Goal: Task Accomplishment & Management: Complete application form

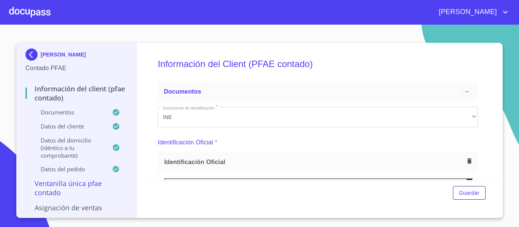
scroll to position [253, 0]
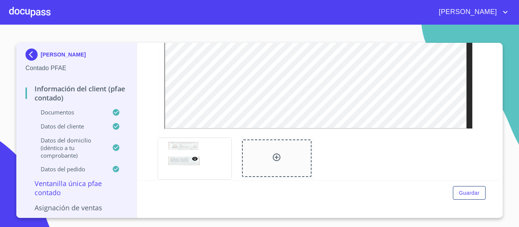
click at [21, 9] on div at bounding box center [29, 12] width 41 height 24
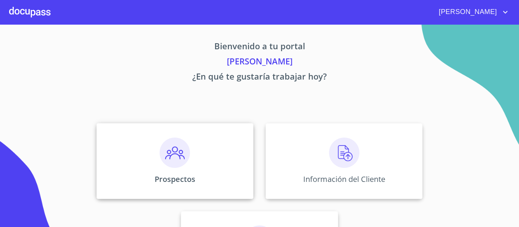
click at [210, 178] on div "Prospectos" at bounding box center [174, 161] width 157 height 76
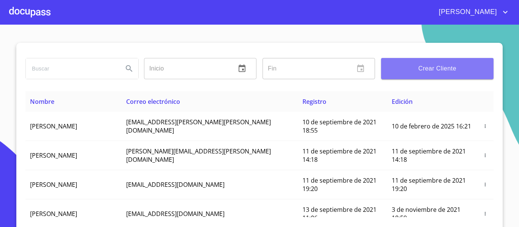
click at [410, 77] on button "Crear Cliente" at bounding box center [437, 68] width 112 height 21
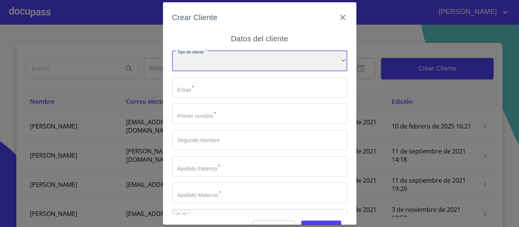
click at [239, 65] on div "​" at bounding box center [259, 61] width 175 height 21
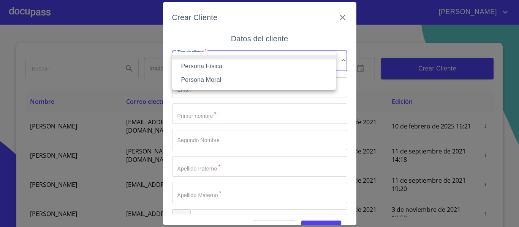
click at [201, 81] on li "Persona Moral" at bounding box center [254, 80] width 164 height 14
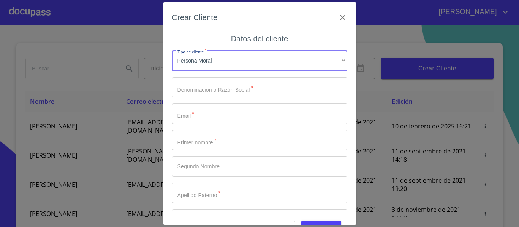
click at [212, 89] on input "Tipo de cliente   *" at bounding box center [259, 87] width 175 height 21
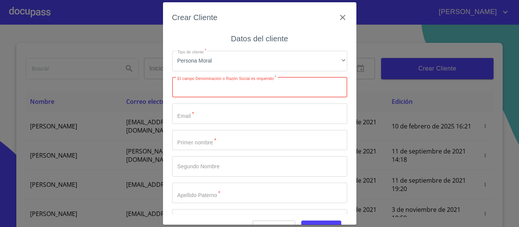
click at [219, 88] on input "Tipo de cliente   *" at bounding box center [259, 87] width 175 height 21
click at [212, 92] on input "Tipo de cliente   *" at bounding box center [259, 87] width 175 height 21
type input "SISTEMAS INTEGRALES DE CAPACITACION, PROTECCION Y ADIESTRAMIENTO TACTICO SA DE …"
click at [202, 118] on input "Tipo de cliente   *" at bounding box center [259, 114] width 175 height 21
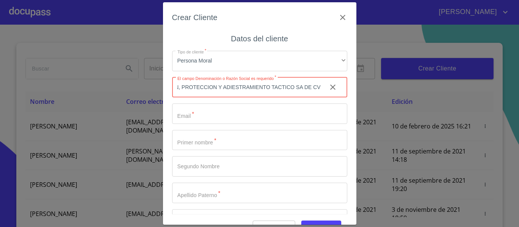
scroll to position [0, 0]
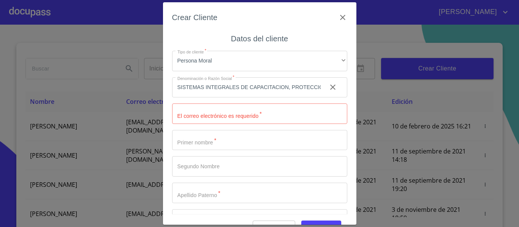
click at [213, 119] on input "Tipo de cliente   *" at bounding box center [259, 114] width 175 height 21
type input "P"
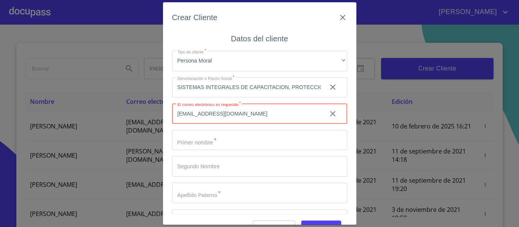
type input "[EMAIL_ADDRESS][DOMAIN_NAME]"
click at [191, 137] on input "Tipo de cliente   *" at bounding box center [259, 140] width 175 height 21
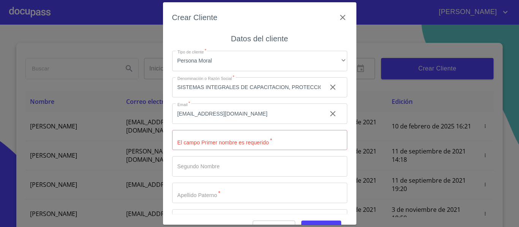
click at [207, 142] on input "Tipo de cliente   *" at bounding box center [259, 140] width 175 height 21
type input "j"
type input "[PERSON_NAME]"
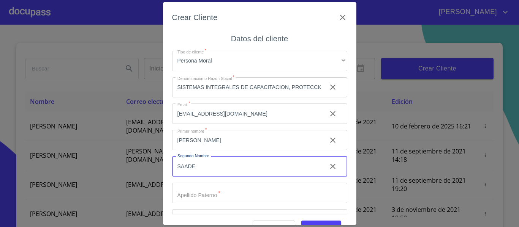
type input "SAADE"
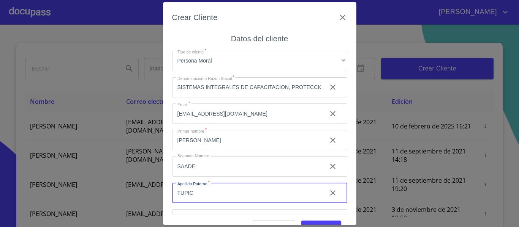
type input "TUPIC"
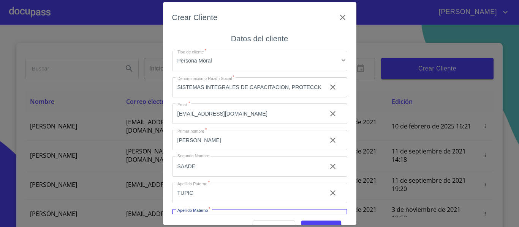
scroll to position [15, 0]
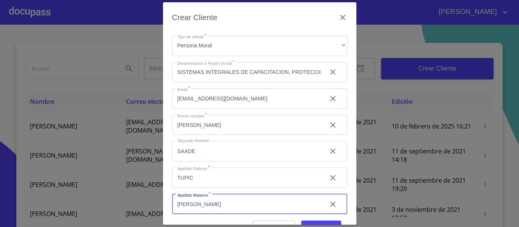
type input "[PERSON_NAME]"
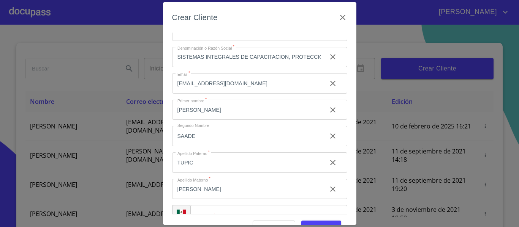
scroll to position [48, 0]
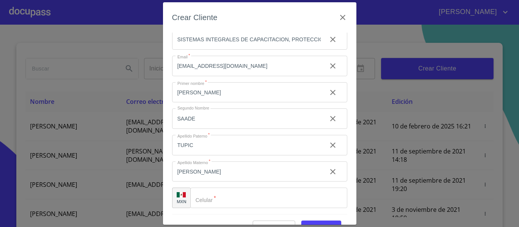
click at [208, 200] on div "​" at bounding box center [268, 198] width 157 height 21
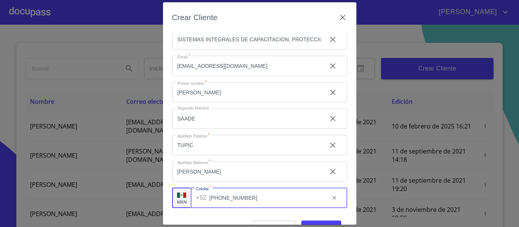
type input "[PHONE_NUMBER]"
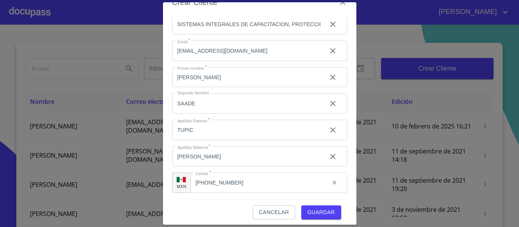
scroll to position [19, 0]
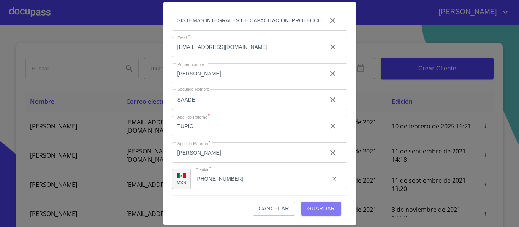
click at [307, 207] on span "Guardar" at bounding box center [321, 208] width 28 height 9
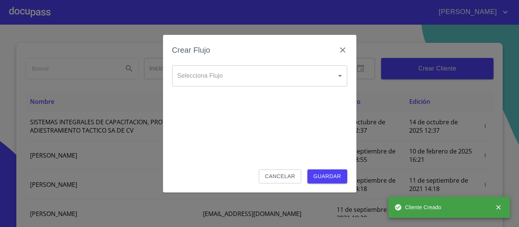
click at [286, 76] on body "[PERSON_NAME] ​ Fin ​ Crear Cliente Nombre Correo electrónico Registro Edición …" at bounding box center [259, 113] width 519 height 227
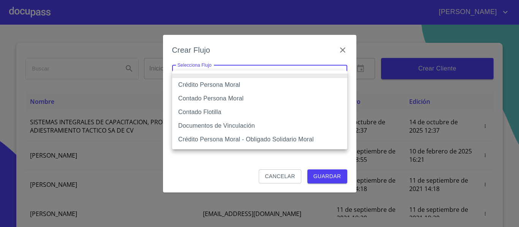
click at [208, 99] on li "Contado Persona Moral" at bounding box center [259, 99] width 175 height 14
type input "6112cf9d60c1d0a048e62677"
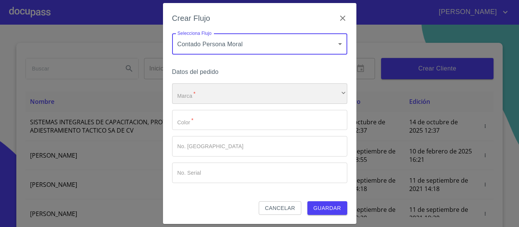
click at [209, 96] on div "​" at bounding box center [259, 94] width 175 height 21
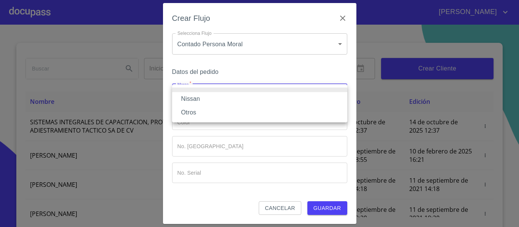
click at [184, 99] on li "Nissan" at bounding box center [259, 99] width 175 height 14
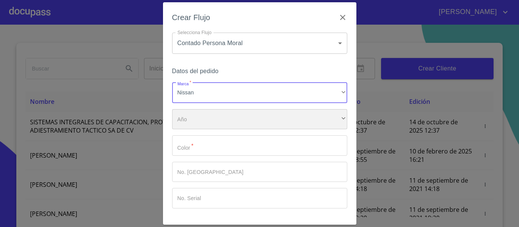
click at [191, 122] on div "​" at bounding box center [259, 119] width 175 height 21
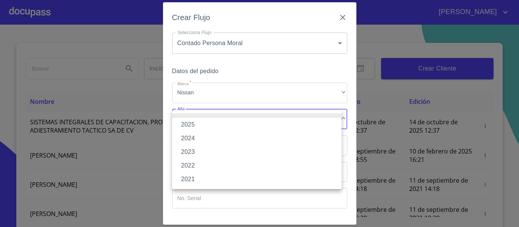
drag, startPoint x: 184, startPoint y: 124, endPoint x: 199, endPoint y: 144, distance: 24.8
click at [185, 126] on li "2025" at bounding box center [256, 125] width 169 height 14
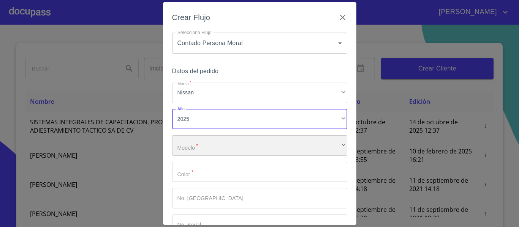
click at [207, 142] on div "​" at bounding box center [259, 146] width 175 height 21
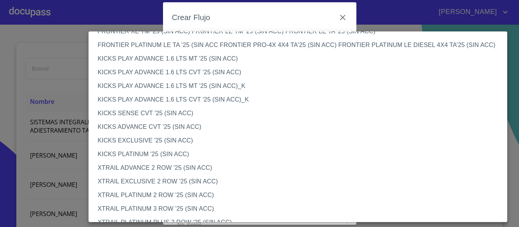
scroll to position [640, 0]
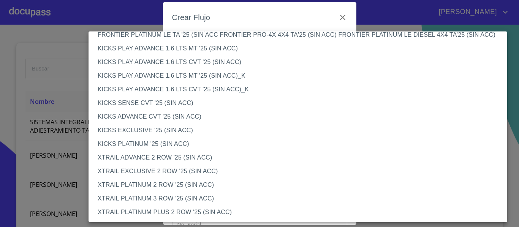
click at [160, 187] on li "XTRAIL PLATINUM 2 ROW '25 (SIN ACC)" at bounding box center [300, 185] width 424 height 14
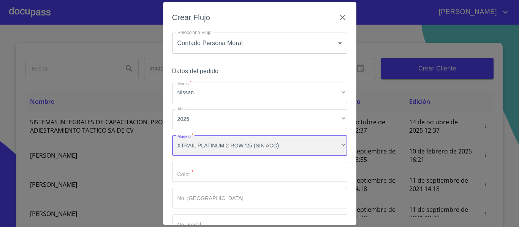
scroll to position [639, 0]
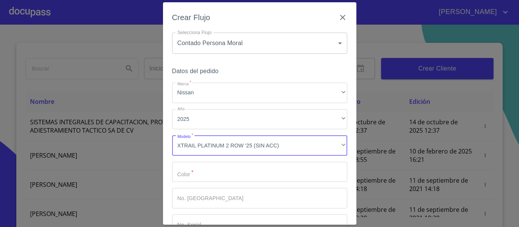
click at [182, 170] on input "Marca   *" at bounding box center [259, 172] width 175 height 21
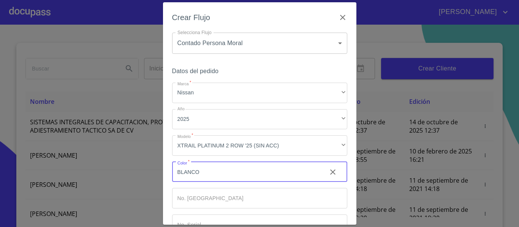
scroll to position [51, 0]
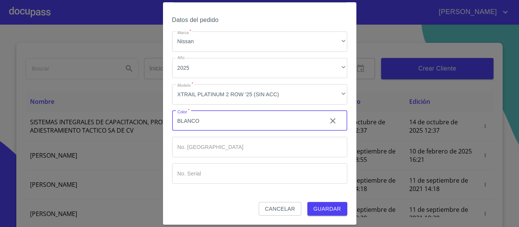
type input "BLANCO"
click at [321, 212] on span "Guardar" at bounding box center [327, 209] width 28 height 9
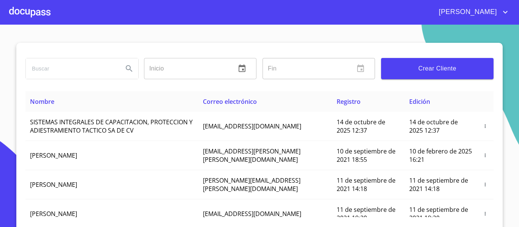
click at [39, 17] on div at bounding box center [29, 12] width 41 height 24
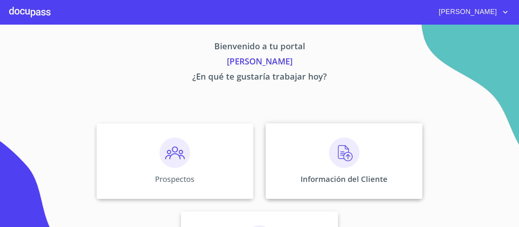
click at [268, 165] on div "Información del Cliente" at bounding box center [343, 161] width 157 height 76
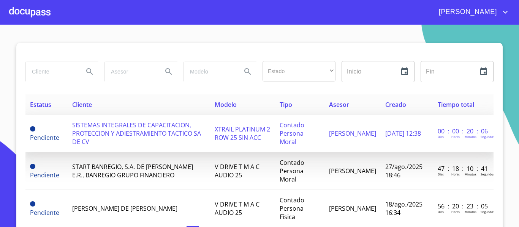
click at [136, 134] on span "SISTEMAS INTEGRALES DE CAPACITACION, PROTECCION Y ADIESTRAMIENTO TACTICO SA DE …" at bounding box center [136, 133] width 129 height 25
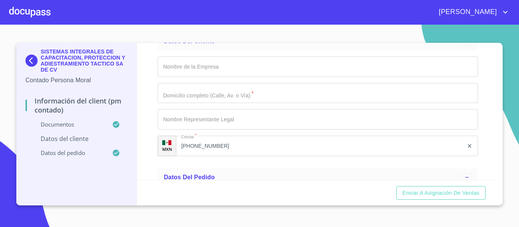
scroll to position [2164, 0]
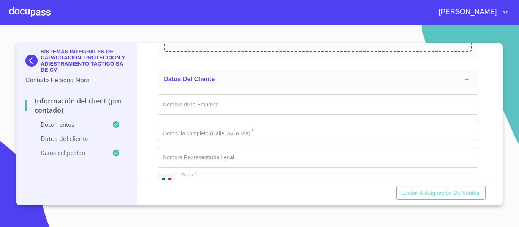
click at [183, 109] on input "Documento de identificación representante legal.   *" at bounding box center [318, 105] width 320 height 21
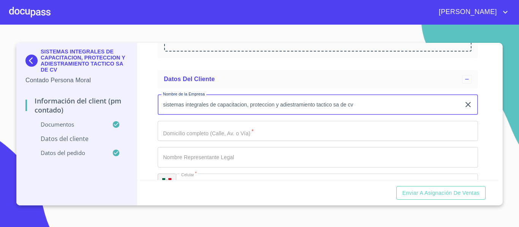
type input "sistemas integrales de capacitacion, proteccion y adiestramiento tactico sa de …"
click at [194, 127] on input "Documento de identificación representante legal.   *" at bounding box center [318, 131] width 320 height 21
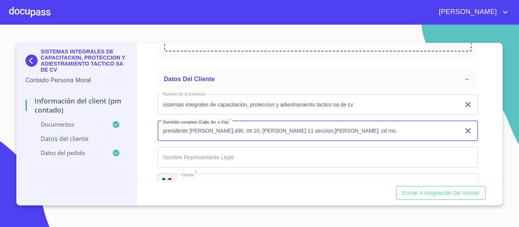
type input "presidente [PERSON_NAME],490, int 10, [PERSON_NAME] 11 seccion,[PERSON_NAME], c…"
click at [232, 157] on input "Documento de identificación representante legal.   *" at bounding box center [318, 157] width 320 height 21
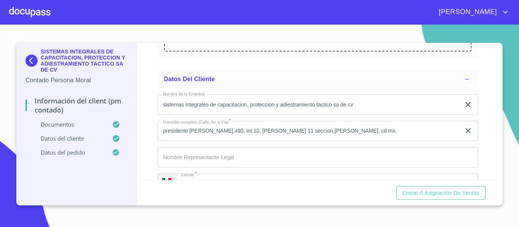
click at [183, 149] on input "Documento de identificación representante legal.   *" at bounding box center [318, 157] width 320 height 21
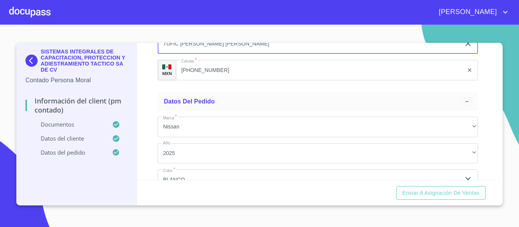
scroll to position [2350, 0]
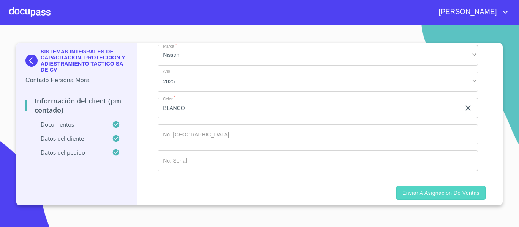
type input "TUFIC [PERSON_NAME] [PERSON_NAME]"
click at [439, 191] on span "Enviar a Asignación de Ventas" at bounding box center [440, 193] width 77 height 9
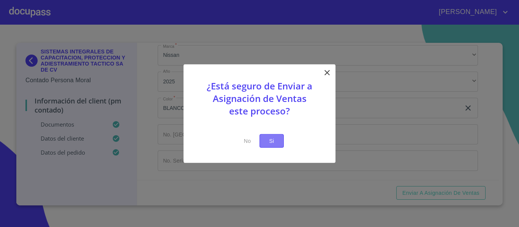
click at [276, 142] on span "Si" at bounding box center [271, 140] width 12 height 9
click at [272, 142] on span "Si" at bounding box center [271, 140] width 12 height 9
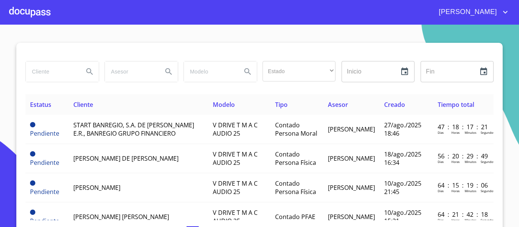
click at [42, 15] on div at bounding box center [29, 12] width 41 height 24
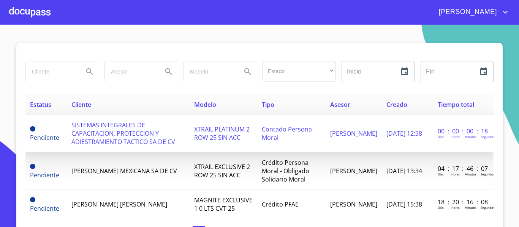
click at [123, 129] on span "SISTEMAS INTEGRALES DE CAPACITACION, PROTECCION Y ADIESTRAMIENTO TACTICO SA DE …" at bounding box center [123, 133] width 104 height 25
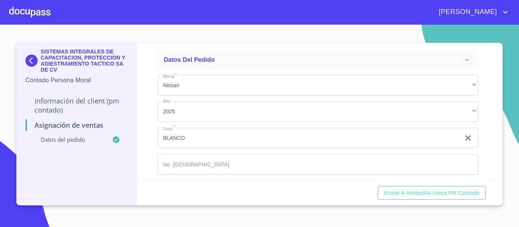
scroll to position [64, 0]
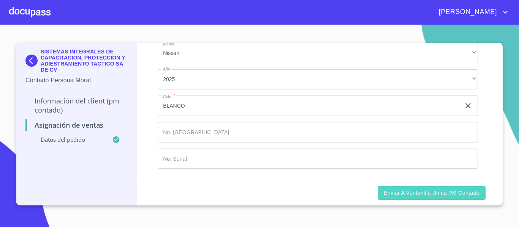
click at [398, 190] on span "Enviar a Ventanilla única PM contado" at bounding box center [432, 193] width 96 height 9
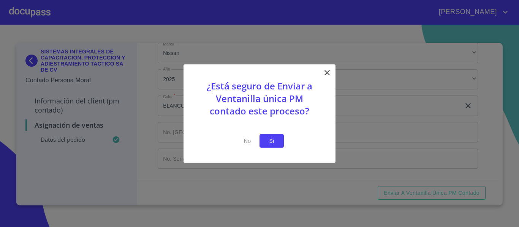
click at [276, 144] on span "Si" at bounding box center [271, 140] width 12 height 9
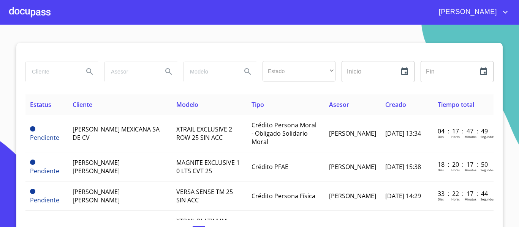
click at [38, 15] on div at bounding box center [29, 12] width 41 height 24
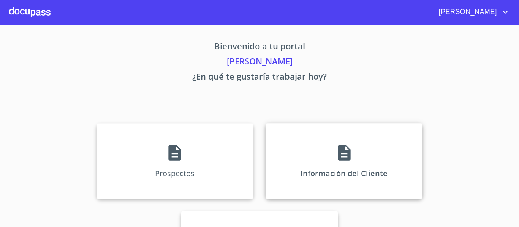
click at [309, 154] on div "Información del Cliente" at bounding box center [343, 161] width 157 height 76
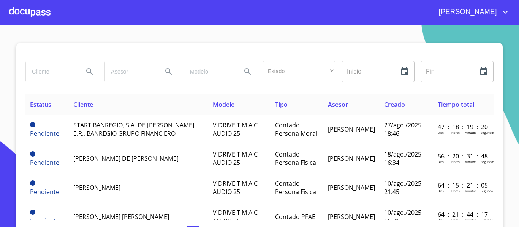
click at [49, 75] on input "search" at bounding box center [52, 72] width 52 height 21
click at [19, 14] on div at bounding box center [29, 12] width 41 height 24
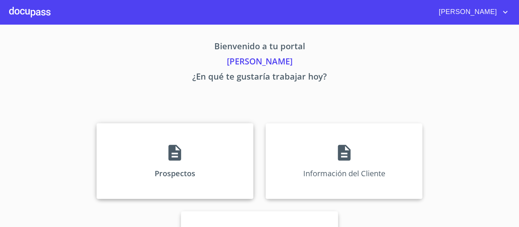
click at [140, 177] on div "Prospectos" at bounding box center [174, 161] width 157 height 76
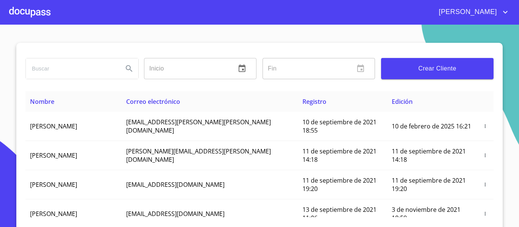
click at [68, 70] on input "search" at bounding box center [71, 68] width 91 height 21
type input "SISTEMAS INTEGRALES"
click at [125, 71] on icon "Search" at bounding box center [129, 68] width 9 height 9
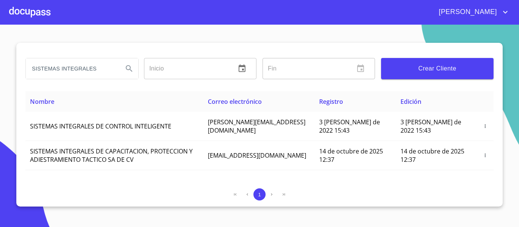
drag, startPoint x: 30, startPoint y: 68, endPoint x: 96, endPoint y: 65, distance: 66.5
click at [96, 65] on input "SISTEMAS INTEGRALES" at bounding box center [71, 68] width 91 height 21
click at [38, 9] on div at bounding box center [29, 12] width 41 height 24
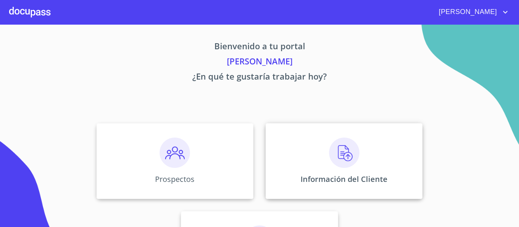
click at [322, 163] on div "Información del Cliente" at bounding box center [343, 161] width 157 height 76
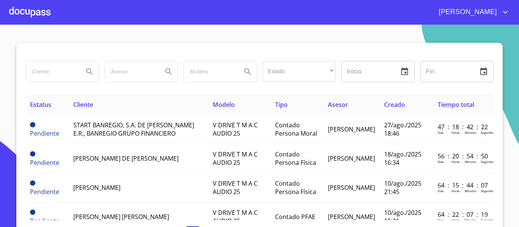
paste input "SISTEMAS INTEGRALES"
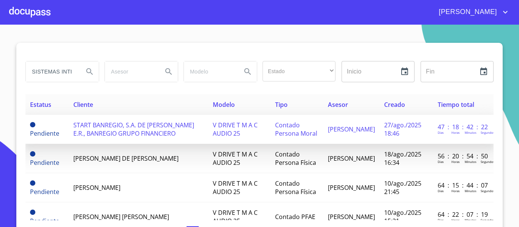
scroll to position [0, 25]
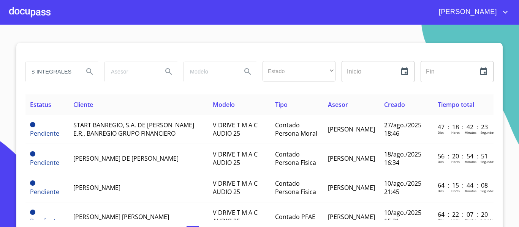
type input "SISTEMAS INTEGRALES"
click at [87, 70] on icon "Search" at bounding box center [89, 71] width 9 height 9
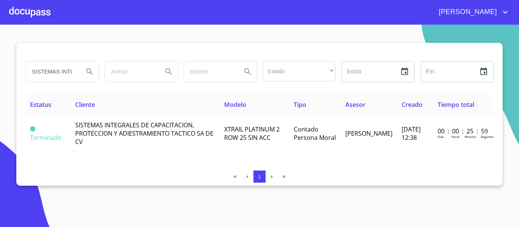
scroll to position [0, 0]
click at [117, 125] on span "SISTEMAS INTEGRALES DE CAPACITACION, PROTECCION Y ADIESTRAMIENTO TACTICO SA DE …" at bounding box center [144, 133] width 138 height 25
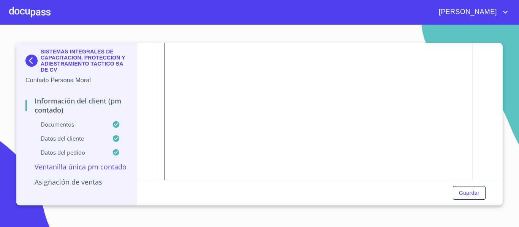
scroll to position [213, 0]
